Goal: Use online tool/utility: Utilize a website feature to perform a specific function

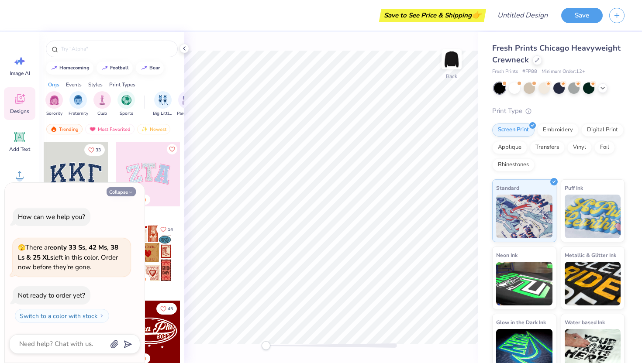
click at [123, 189] on button "Collapse" at bounding box center [120, 191] width 29 height 9
type textarea "x"
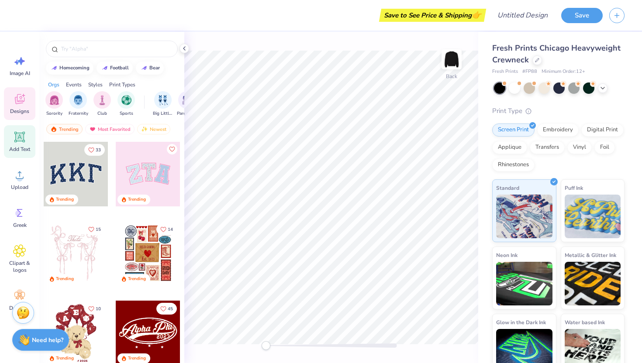
click at [19, 135] on icon at bounding box center [19, 137] width 10 height 10
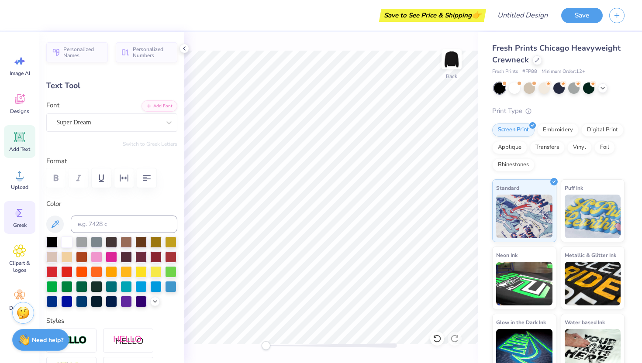
click at [21, 220] on div "Greek" at bounding box center [19, 217] width 31 height 33
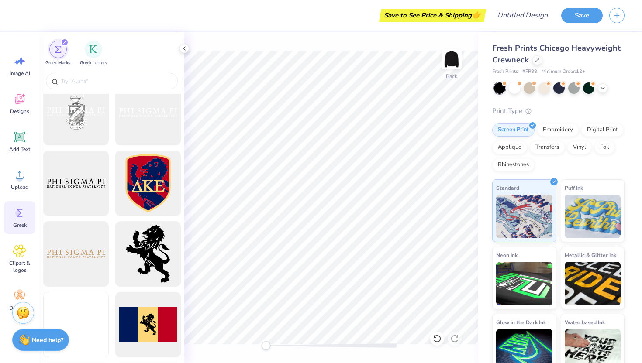
scroll to position [438, 0]
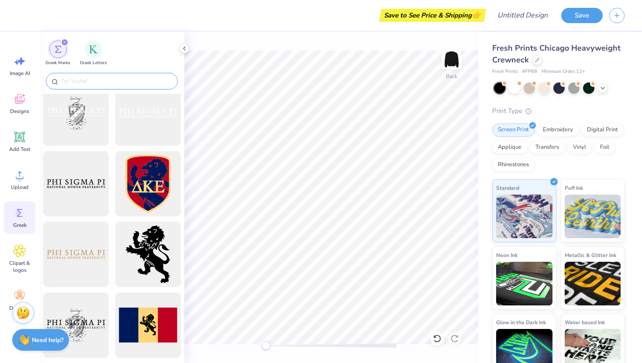
click at [94, 81] on input "text" at bounding box center [116, 81] width 112 height 9
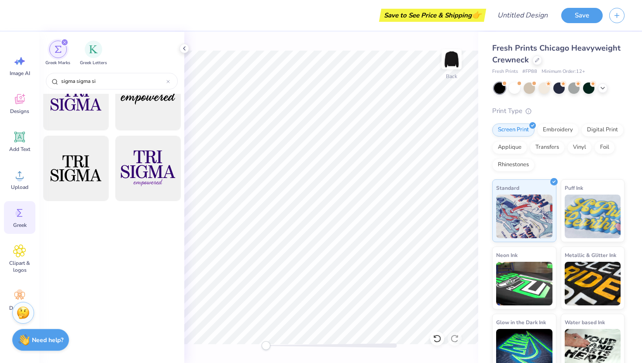
scroll to position [0, 0]
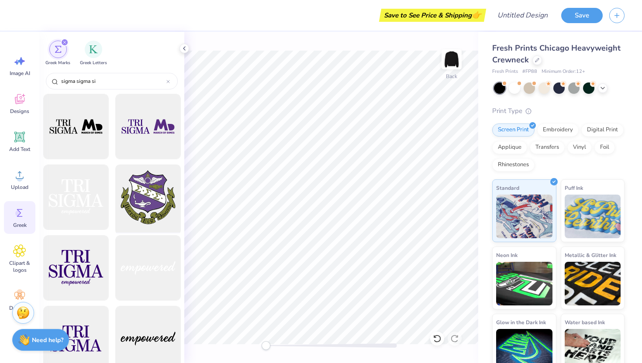
type input "sigma sigma si"
click at [148, 188] on div at bounding box center [148, 197] width 72 height 72
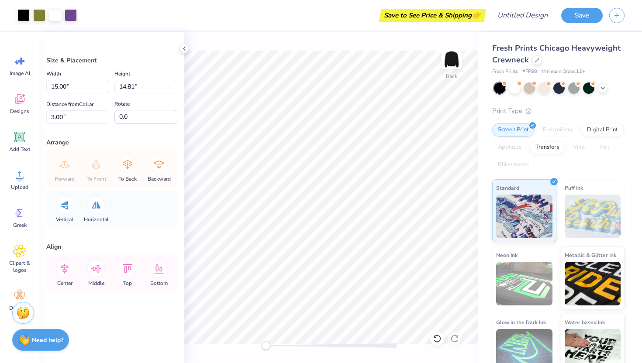
type input "2.83"
type input "2.80"
type input "15.01"
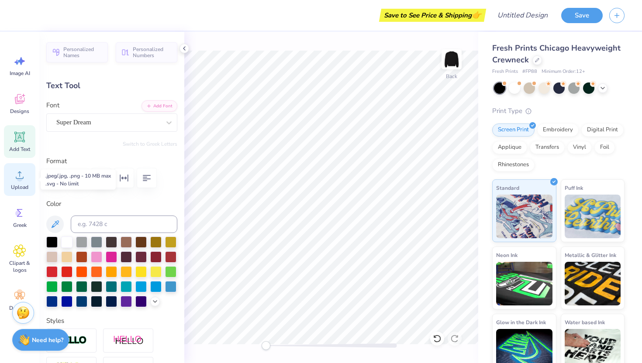
click at [20, 177] on circle at bounding box center [20, 178] width 6 height 6
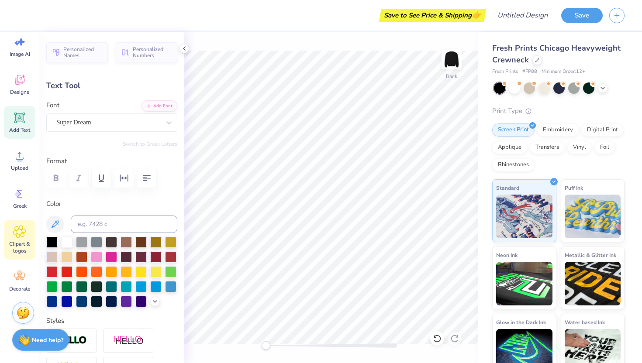
click at [17, 238] on icon at bounding box center [19, 231] width 13 height 13
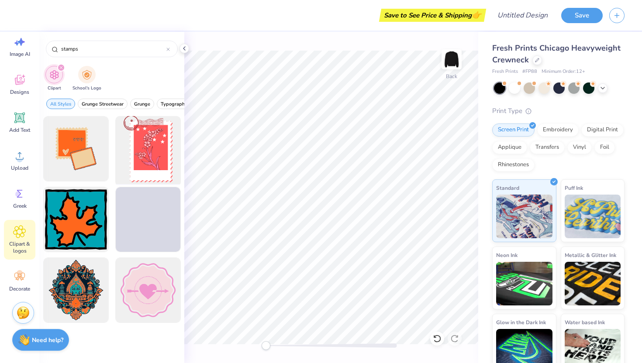
type input "stamps"
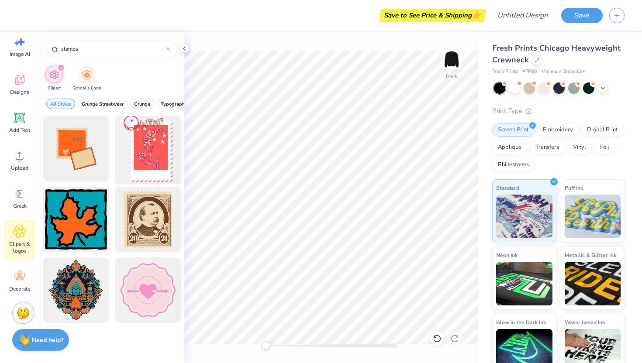
click at [161, 149] on div at bounding box center [148, 149] width 72 height 72
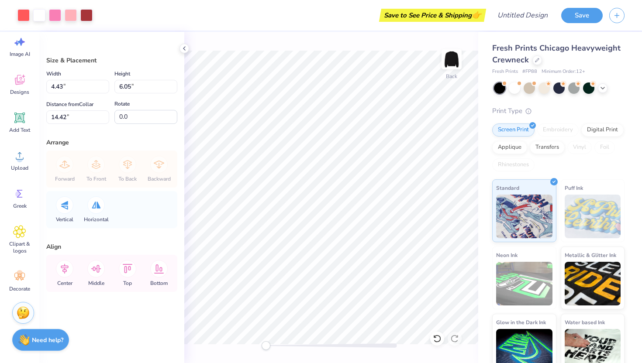
type input "4.43"
type input "6.05"
type input "14.42"
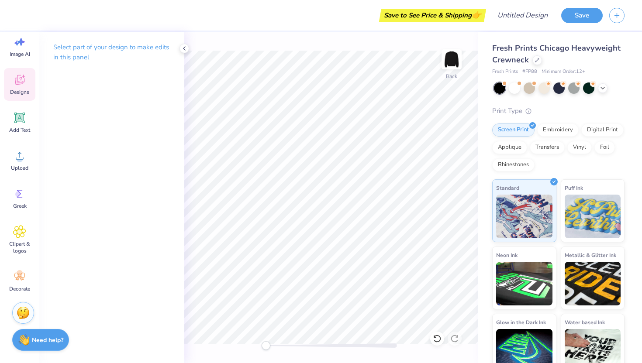
click at [15, 79] on icon at bounding box center [19, 81] width 8 height 7
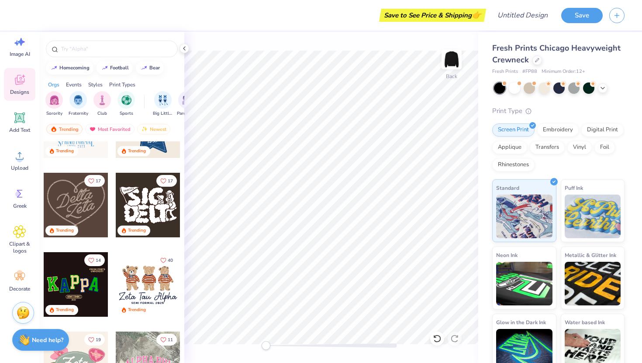
scroll to position [0, 0]
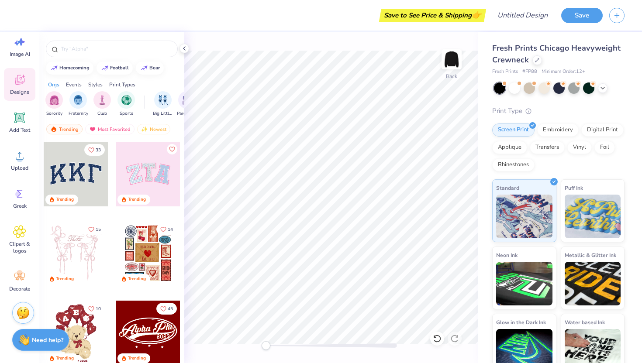
click at [147, 236] on div at bounding box center [148, 253] width 65 height 65
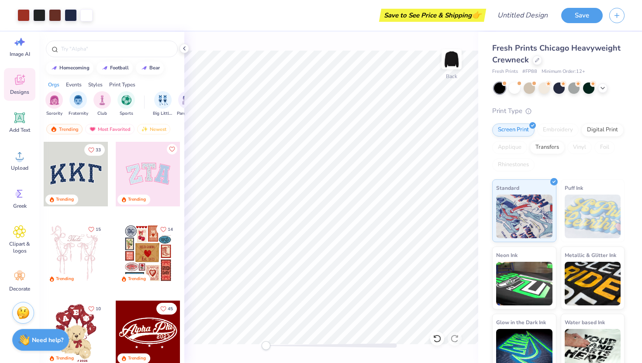
type textarea "x"
